Goal: Task Accomplishment & Management: Manage account settings

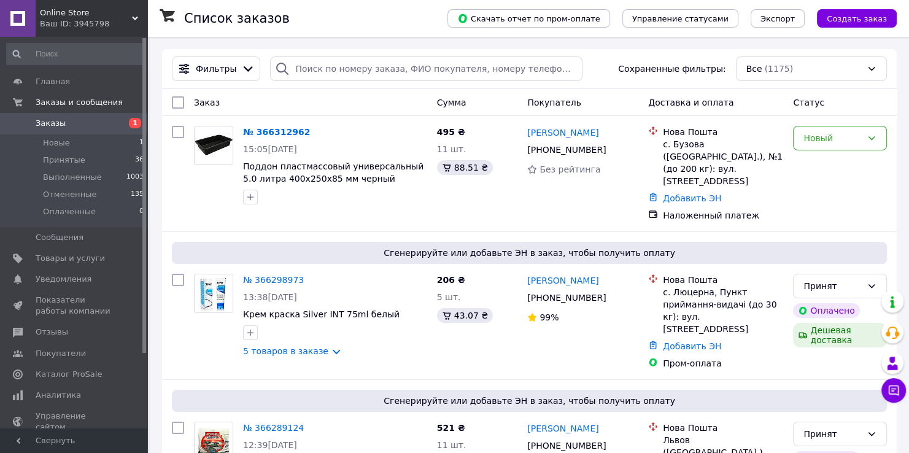
click at [86, 6] on div "Online Store Ваш ID: 3945798" at bounding box center [92, 18] width 112 height 37
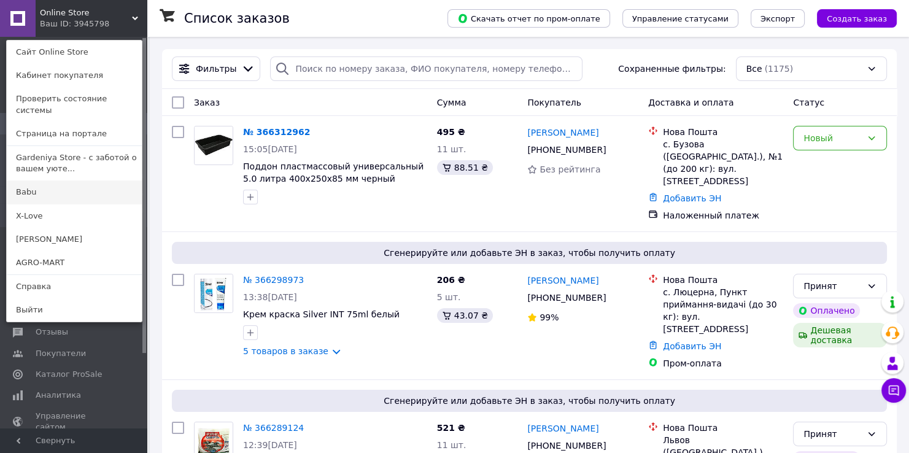
click at [54, 180] on link "Babu" at bounding box center [74, 191] width 135 height 23
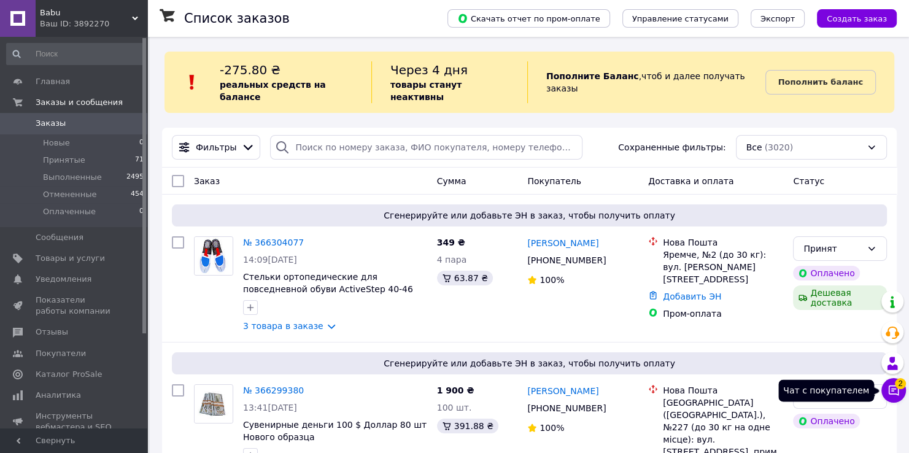
click at [899, 391] on icon at bounding box center [893, 390] width 12 height 12
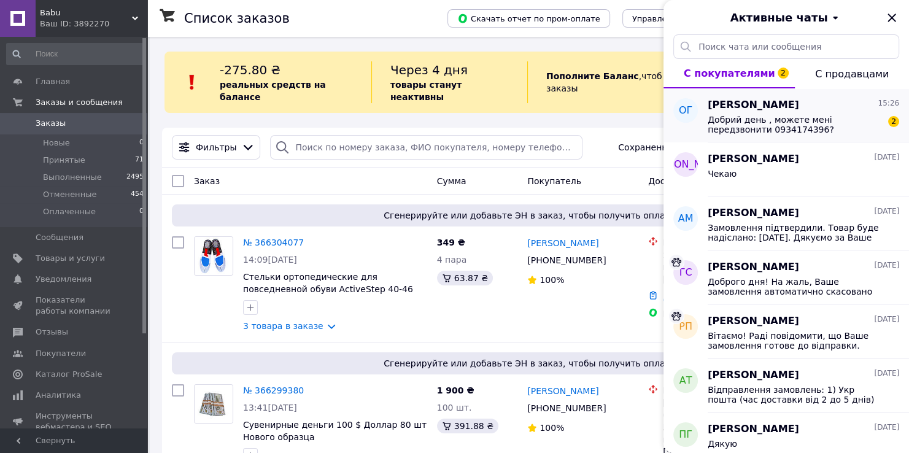
click at [807, 135] on div "Оксана Гудзій 15:26 Добрий день , можете мені передзвонити 0934174396? 2" at bounding box center [807, 115] width 201 height 54
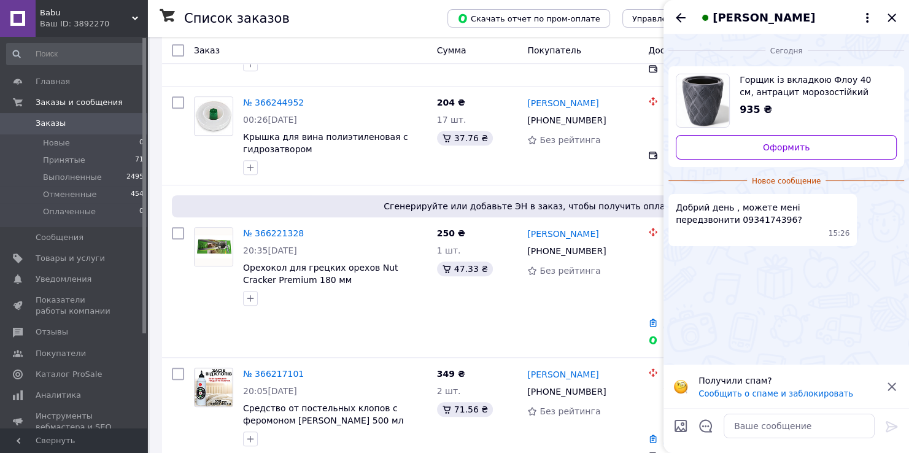
scroll to position [834, 0]
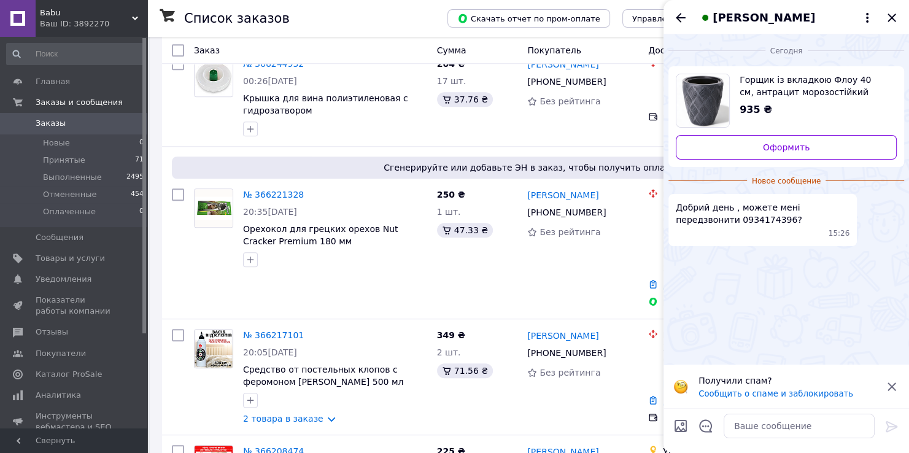
click at [701, 221] on span "Добрий день , можете мені передзвонити 0934174396?" at bounding box center [762, 213] width 174 height 25
copy span "0934174396"
click at [680, 14] on icon "Назад" at bounding box center [680, 17] width 10 height 9
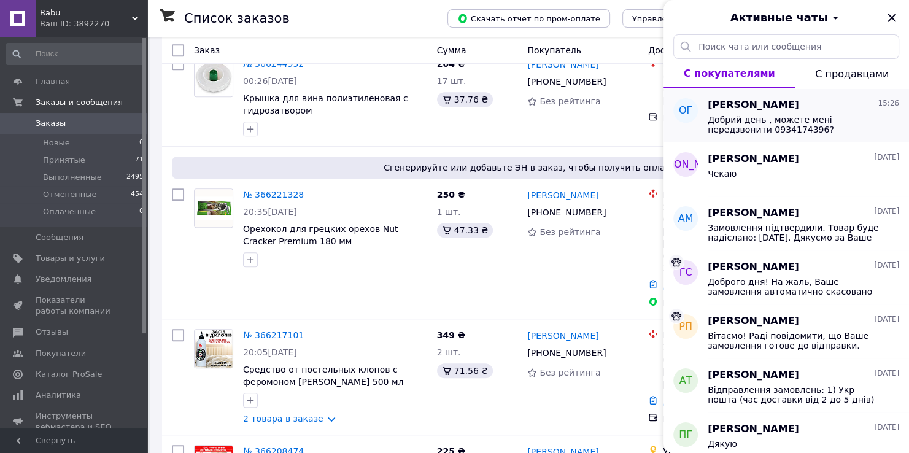
click at [761, 106] on span "Оксана Гудзій" at bounding box center [752, 105] width 91 height 14
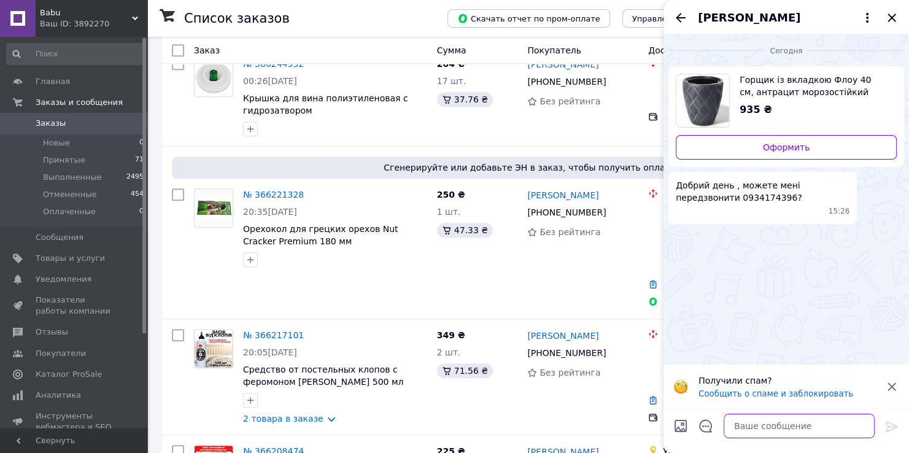
click at [748, 420] on textarea at bounding box center [798, 425] width 151 height 25
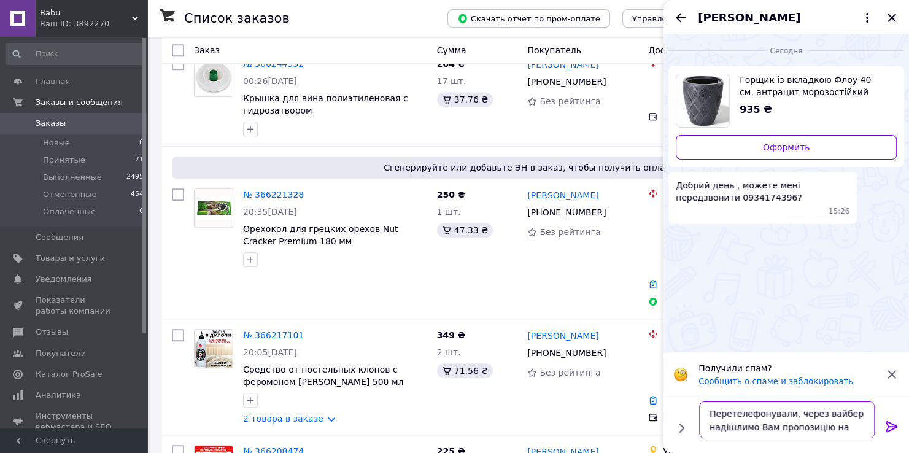
scroll to position [8, 0]
type textarea "Перетелефонували, через вайбер надішлимо Вам пропозицію на горшик"
click at [893, 428] on icon at bounding box center [891, 426] width 15 height 15
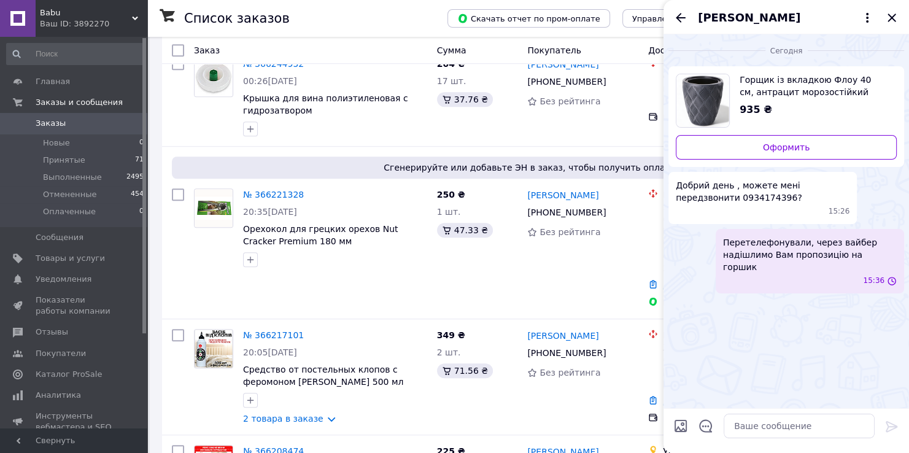
scroll to position [0, 0]
click at [672, 15] on div "Оксана Гудзій" at bounding box center [785, 17] width 245 height 34
click at [677, 21] on icon "Назад" at bounding box center [680, 17] width 15 height 15
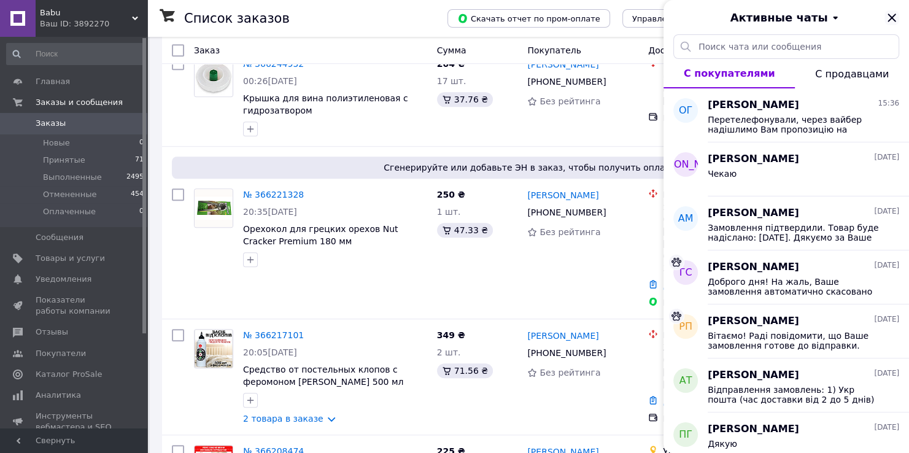
click at [893, 18] on icon "Закрыть" at bounding box center [891, 17] width 15 height 15
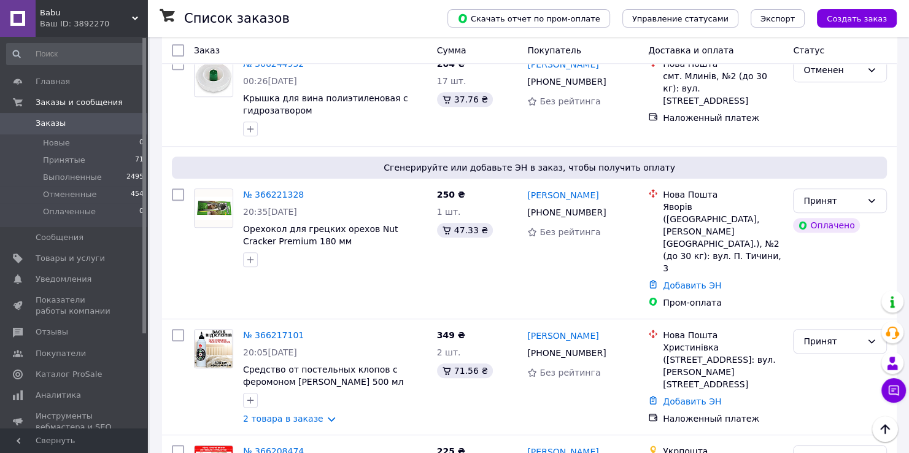
click at [71, 29] on div "Babu Ваш ID: 3892270" at bounding box center [92, 18] width 112 height 37
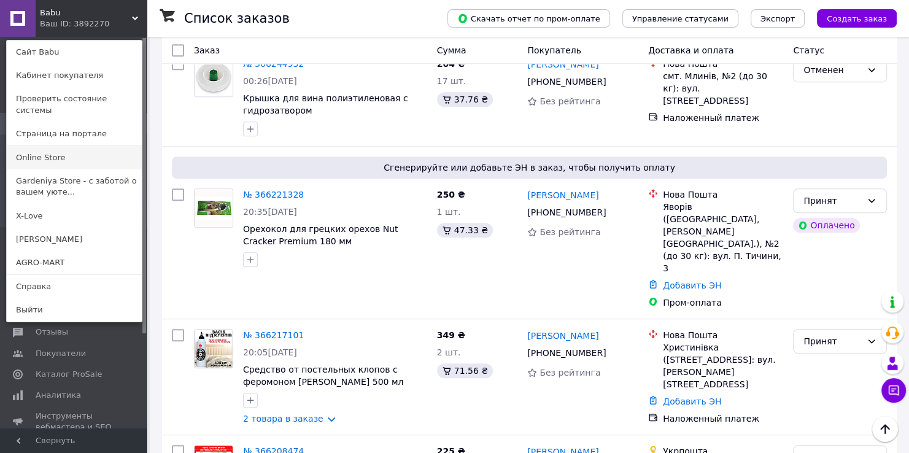
click at [63, 149] on link "Online Store" at bounding box center [74, 157] width 135 height 23
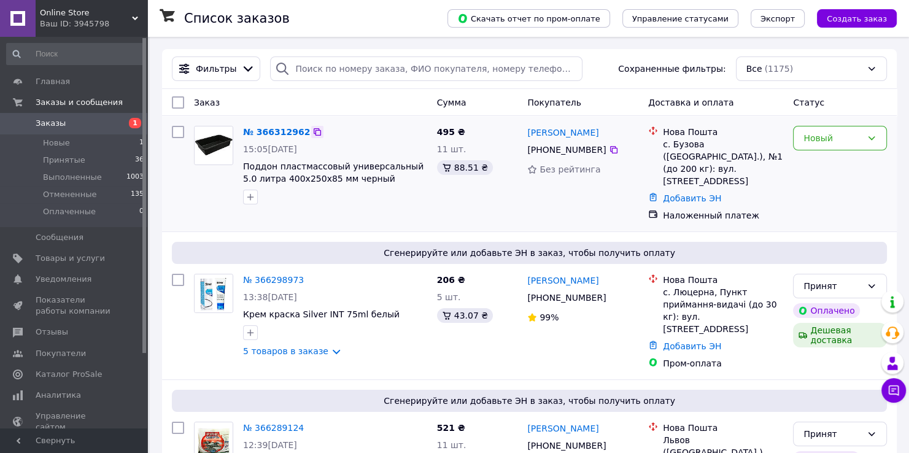
click at [312, 134] on icon at bounding box center [317, 132] width 10 height 10
click at [826, 145] on div "Новый" at bounding box center [840, 138] width 94 height 25
click at [822, 166] on li "Принят" at bounding box center [839, 165] width 93 height 22
click at [42, 17] on span "Online Store" at bounding box center [86, 12] width 92 height 11
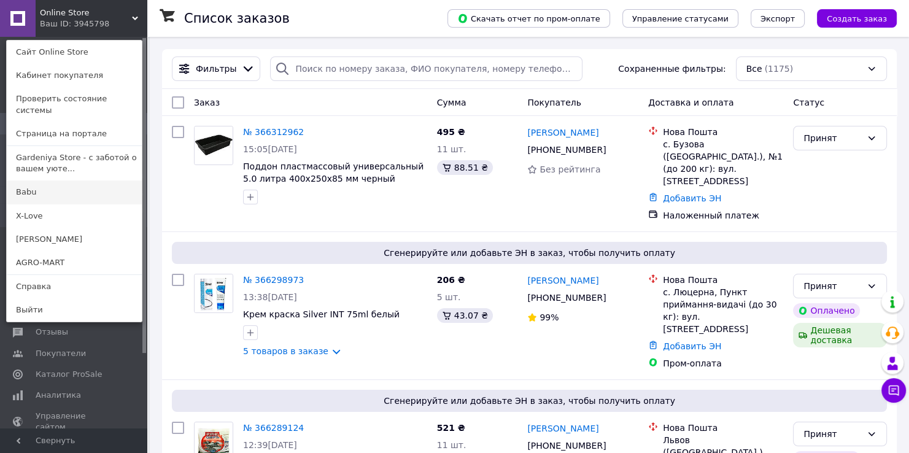
click at [58, 181] on link "Babu" at bounding box center [74, 191] width 135 height 23
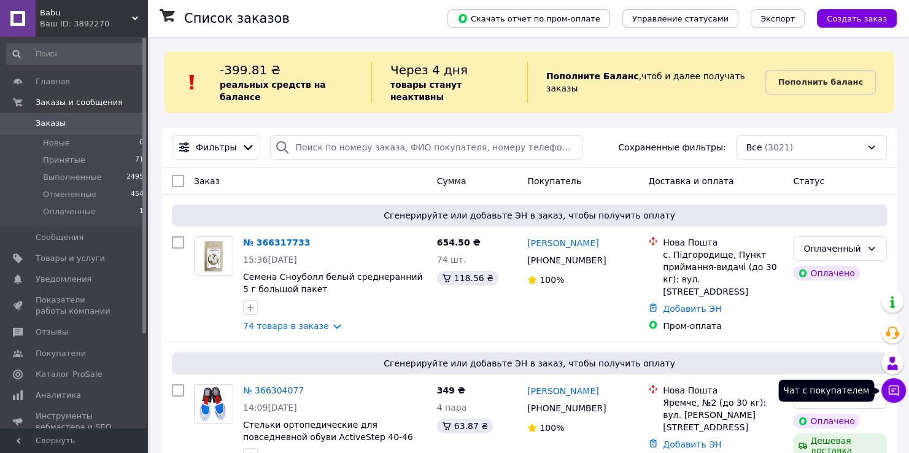
click at [894, 399] on button "Чат с покупателем" at bounding box center [893, 390] width 25 height 25
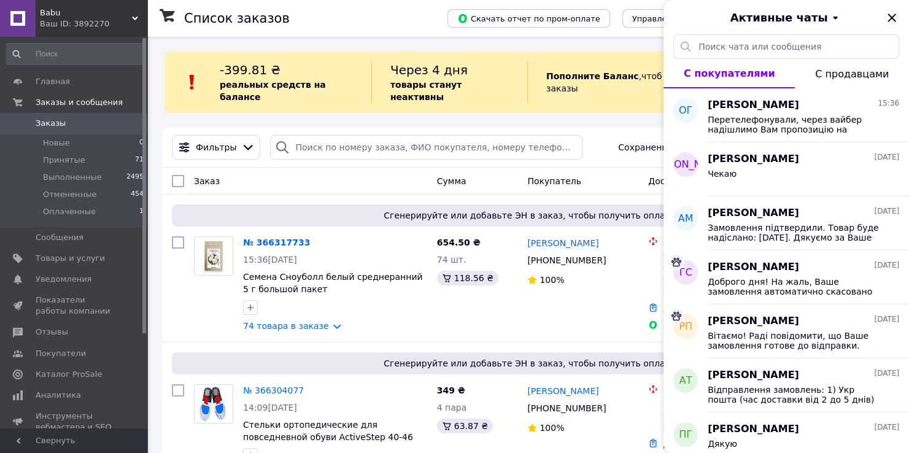
click at [893, 15] on icon "Закрыть" at bounding box center [891, 17] width 8 height 8
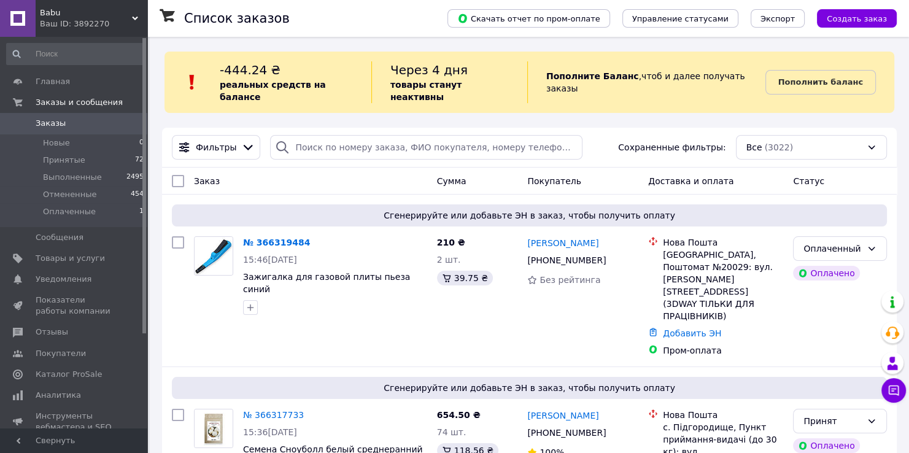
click at [826, 79] on b "Пополнить баланс" at bounding box center [820, 81] width 85 height 9
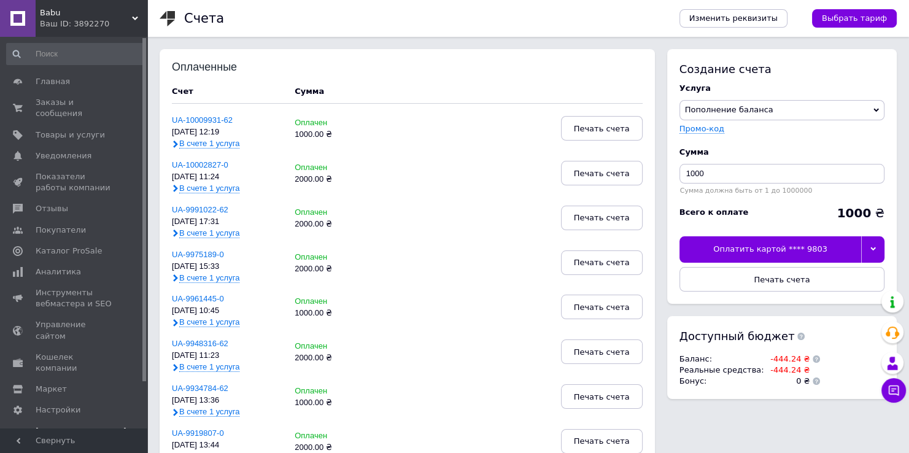
click at [866, 250] on div at bounding box center [872, 249] width 23 height 26
click at [742, 329] on div "Другие способы оплаты" at bounding box center [781, 332] width 191 height 11
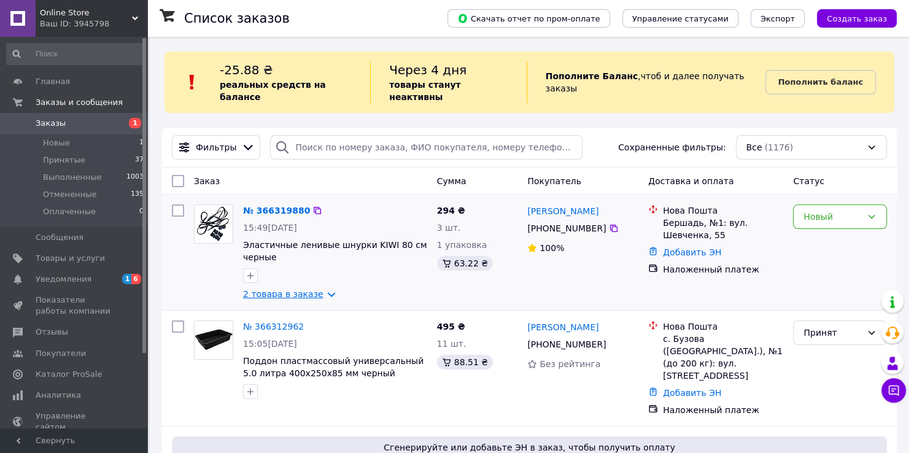
click at [320, 289] on link "2 товара в заказе" at bounding box center [283, 294] width 80 height 10
